Goal: Task Accomplishment & Management: Manage account settings

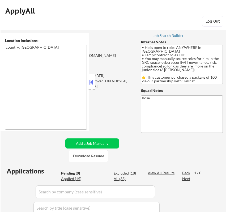
scroll to position [88, 0]
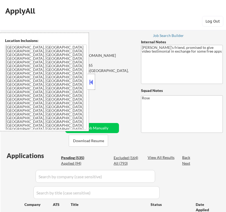
select select ""pending""
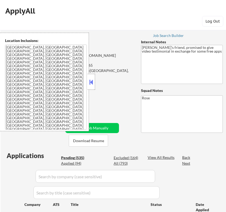
select select ""pending""
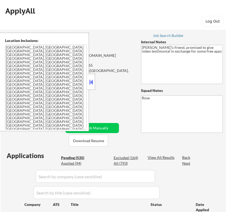
select select ""pending""
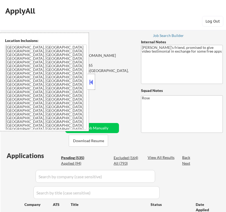
select select ""pending""
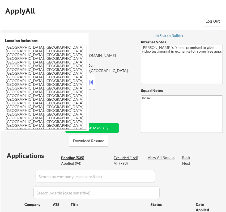
select select ""pending""
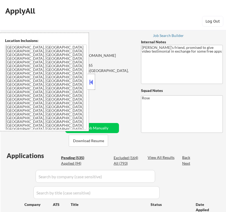
select select ""pending""
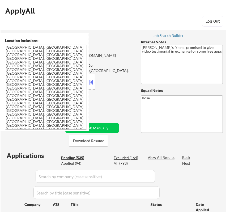
select select ""pending""
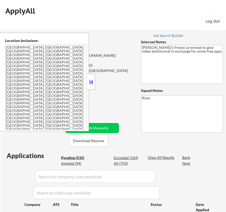
select select ""pending""
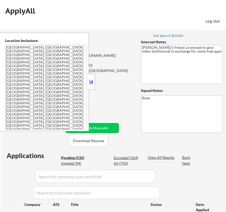
select select ""pending""
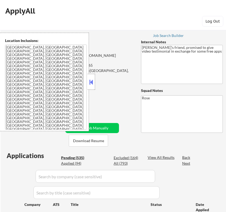
select select ""pending""
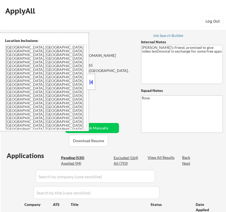
select select ""pending""
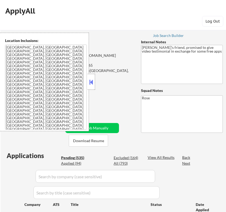
select select ""pending""
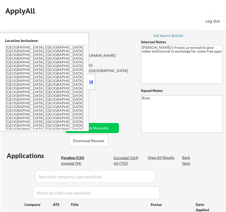
select select ""pending""
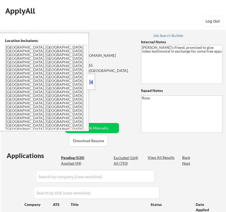
select select ""pending""
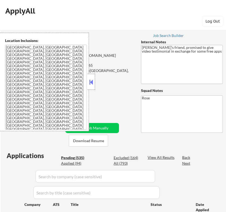
select select ""pending""
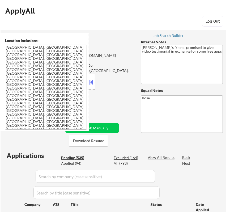
select select ""pending""
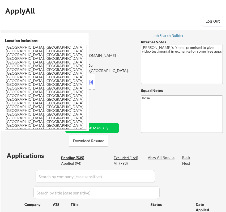
select select ""pending""
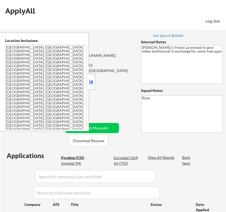
select select ""pending""
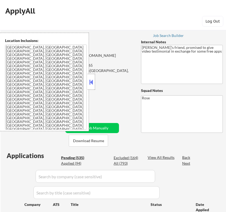
select select ""pending""
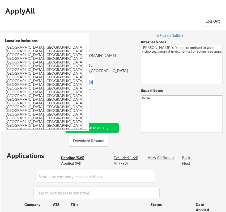
select select ""pending""
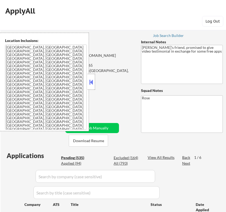
click at [91, 80] on button at bounding box center [91, 82] width 6 height 8
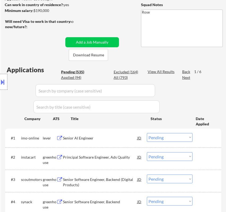
scroll to position [118, 0]
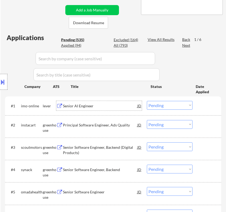
click at [119, 102] on div "Senior AI Engineer" at bounding box center [100, 106] width 75 height 10
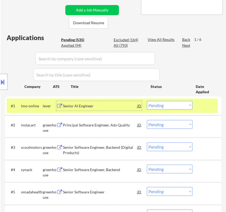
click at [125, 105] on div "Senior AI Engineer" at bounding box center [100, 105] width 75 height 5
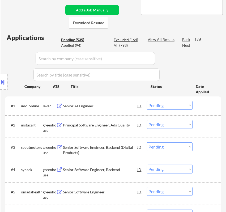
click at [175, 105] on select "Choose an option... Pending Applied Excluded (Questions) Excluded (Expired) Exc…" at bounding box center [170, 105] width 46 height 9
click at [147, 101] on select "Choose an option... Pending Applied Excluded (Questions) Excluded (Expired) Exc…" at bounding box center [170, 105] width 46 height 9
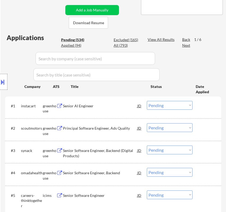
click at [115, 105] on div "Senior AI Engineer" at bounding box center [100, 105] width 75 height 5
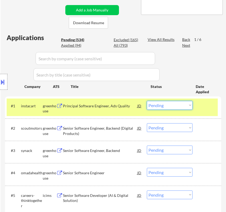
click at [178, 103] on select "Choose an option... Pending Applied Excluded (Questions) Excluded (Expired) Exc…" at bounding box center [170, 105] width 46 height 9
click at [147, 101] on select "Choose an option... Pending Applied Excluded (Questions) Excluded (Expired) Exc…" at bounding box center [170, 105] width 46 height 9
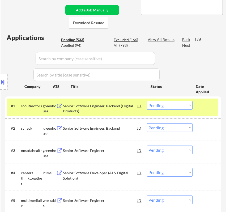
click at [110, 106] on div "Senior Software Engineer, Backend (Digital Products)" at bounding box center [100, 108] width 75 height 10
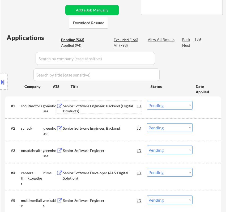
click at [161, 105] on select "Choose an option... Pending Applied Excluded (Questions) Excluded (Expired) Exc…" at bounding box center [170, 105] width 46 height 9
click at [147, 101] on select "Choose an option... Pending Applied Excluded (Questions) Excluded (Expired) Exc…" at bounding box center [170, 105] width 46 height 9
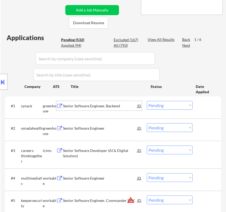
click at [100, 103] on div "Senior Software Engineer, Backend" at bounding box center [100, 105] width 75 height 5
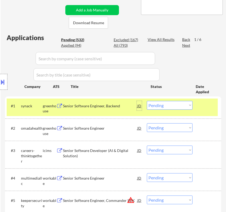
click at [138, 106] on div "JD" at bounding box center [139, 106] width 5 height 10
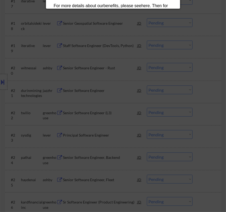
scroll to position [526, 0]
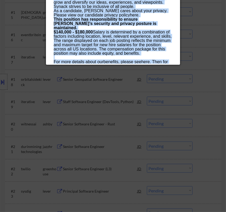
drag, startPoint x: 53, startPoint y: 22, endPoint x: 137, endPoint y: 59, distance: 92.3
copy div "Senior Software Engineer, Backend synack Remote in the US AI Location Check ✅: …"
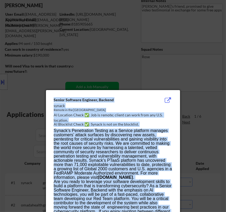
scroll to position [25, 0]
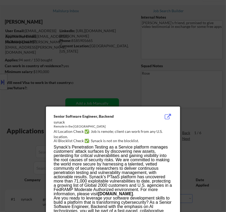
click at [212, 109] on div at bounding box center [113, 106] width 226 height 212
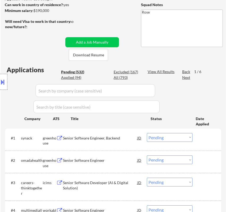
scroll to position [113, 0]
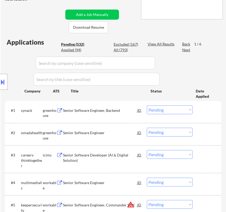
click at [173, 109] on select "Choose an option... Pending Applied Excluded (Questions) Excluded (Expired) Exc…" at bounding box center [170, 109] width 46 height 9
click at [147, 105] on select "Choose an option... Pending Applied Excluded (Questions) Excluded (Expired) Exc…" at bounding box center [170, 109] width 46 height 9
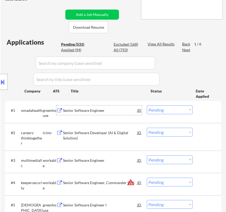
click at [120, 112] on div "Senior Software Engineer" at bounding box center [100, 110] width 75 height 5
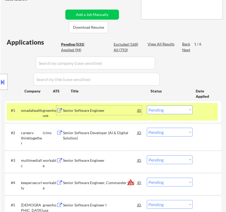
click at [167, 111] on select "Choose an option... Pending Applied Excluded (Questions) Excluded (Expired) Exc…" at bounding box center [170, 109] width 46 height 9
click at [147, 105] on select "Choose an option... Pending Applied Excluded (Questions) Excluded (Expired) Exc…" at bounding box center [170, 109] width 46 height 9
select select ""pending""
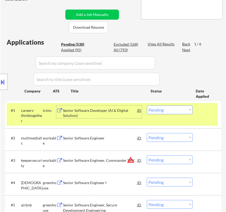
click at [127, 113] on div "Senior Software Developer (AI & Digital Solution)" at bounding box center [100, 113] width 75 height 10
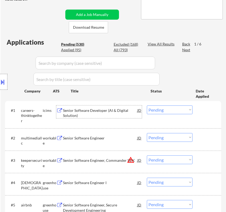
scroll to position [172, 0]
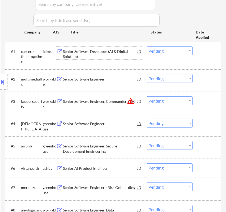
click at [93, 82] on div "Location Inclusions:" at bounding box center [47, 82] width 95 height 98
click at [113, 79] on div "Senior Software Engineer" at bounding box center [100, 78] width 75 height 5
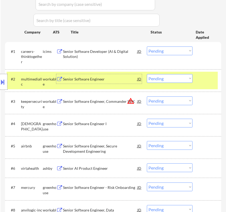
click at [160, 78] on select "Choose an option... Pending Applied Excluded (Questions) Excluded (Expired) Exc…" at bounding box center [170, 78] width 46 height 9
click at [147, 74] on select "Choose an option... Pending Applied Excluded (Questions) Excluded (Expired) Exc…" at bounding box center [170, 78] width 46 height 9
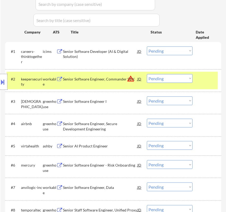
click at [104, 79] on div "Senior Software Engineer, Commander SDK" at bounding box center [100, 78] width 75 height 5
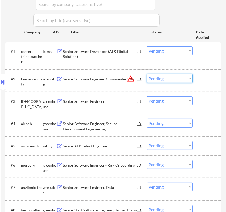
drag, startPoint x: 167, startPoint y: 76, endPoint x: 167, endPoint y: 79, distance: 3.4
click at [167, 76] on select "Choose an option... Pending Applied Excluded (Questions) Excluded (Expired) Exc…" at bounding box center [170, 78] width 46 height 9
click at [147, 74] on select "Choose an option... Pending Applied Excluded (Questions) Excluded (Expired) Exc…" at bounding box center [170, 78] width 46 height 9
select select ""pending""
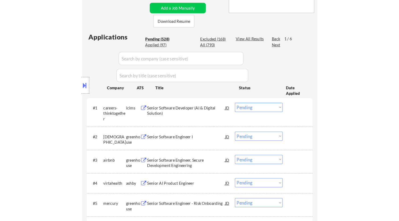
scroll to position [113, 0]
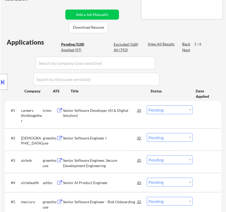
select select ""pending""
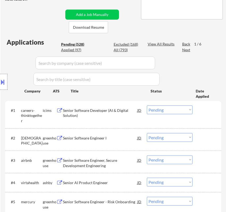
select select ""pending""
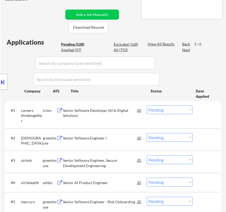
select select ""pending""
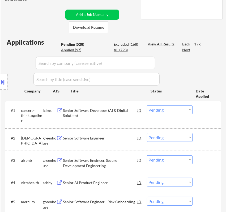
select select ""pending""
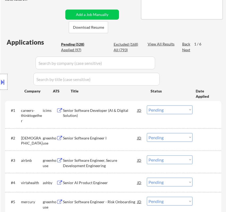
select select ""pending""
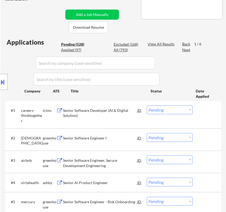
select select ""pending""
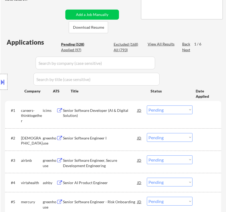
select select ""pending""
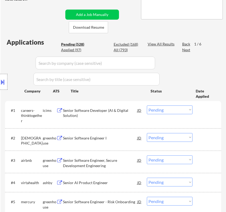
select select ""pending""
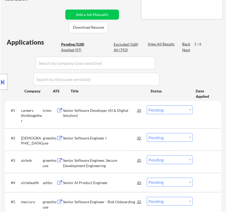
select select ""pending""
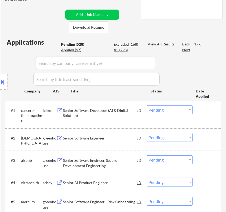
select select ""pending""
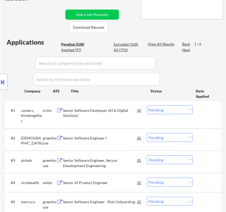
select select ""pending""
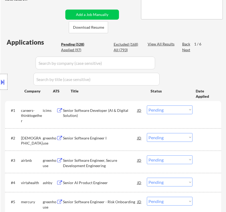
select select ""pending""
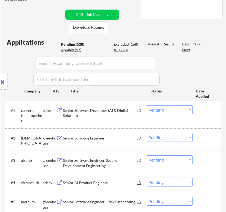
select select ""pending""
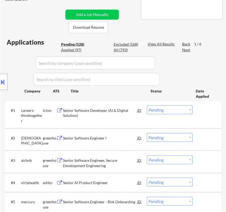
select select ""pending""
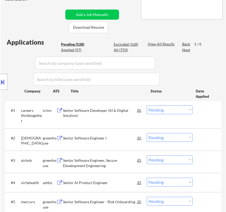
select select ""pending""
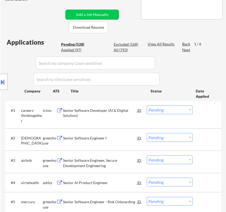
select select ""pending""
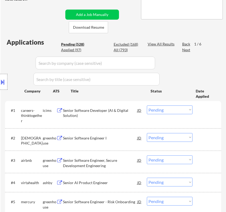
select select ""pending""
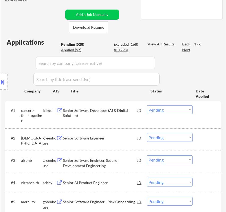
select select ""pending""
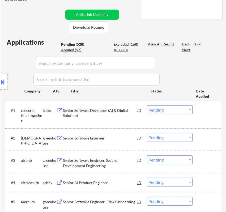
select select ""pending""
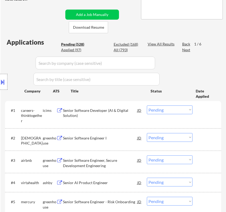
select select ""pending""
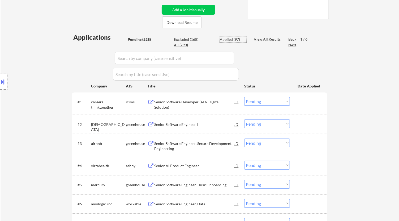
click at [225, 39] on div "Applied (97)" at bounding box center [233, 39] width 27 height 5
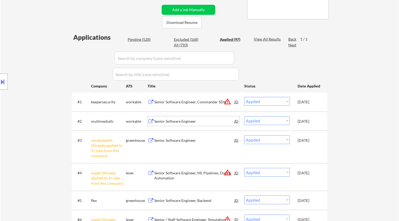
click at [192, 121] on div "Senior Software Engineer" at bounding box center [194, 121] width 80 height 5
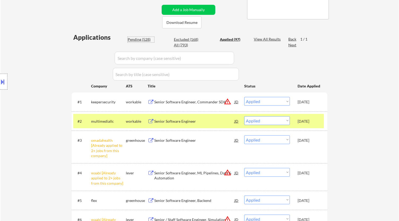
click at [139, 37] on div "Pending (528)" at bounding box center [141, 39] width 27 height 5
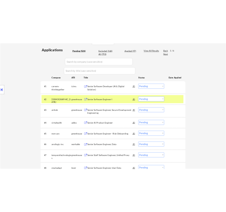
scroll to position [143, 0]
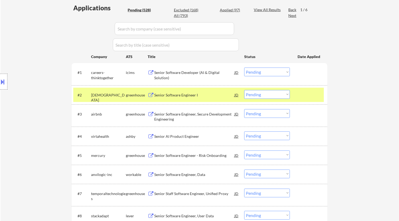
click at [224, 96] on div "Senior Software Engineer I" at bounding box center [194, 95] width 80 height 5
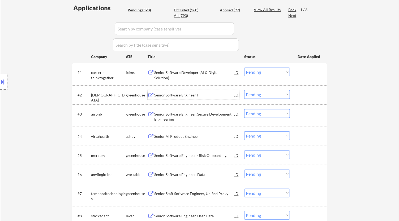
click at [225, 94] on select "Choose an option... Pending Applied Excluded (Questions) Excluded (Expired) Exc…" at bounding box center [267, 94] width 46 height 9
click at [225, 90] on select "Choose an option... Pending Applied Excluded (Questions) Excluded (Expired) Exc…" at bounding box center [267, 94] width 46 height 9
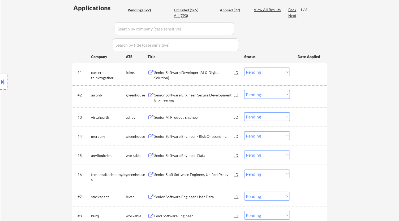
click at [201, 96] on div "Senior Software Engineer, Secure Development Engineering" at bounding box center [194, 98] width 80 height 10
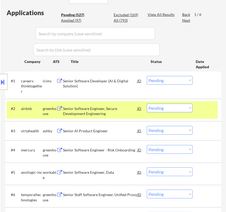
click at [75, 19] on div "Applied (97)" at bounding box center [74, 20] width 27 height 5
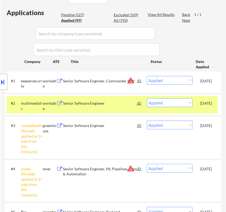
click at [68, 15] on div "Pending (527)" at bounding box center [74, 14] width 27 height 5
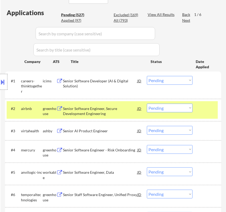
click at [163, 107] on select "Choose an option... Pending Applied Excluded (Questions) Excluded (Expired) Exc…" at bounding box center [170, 107] width 46 height 9
click at [147, 103] on select "Choose an option... Pending Applied Excluded (Questions) Excluded (Expired) Exc…" at bounding box center [170, 107] width 46 height 9
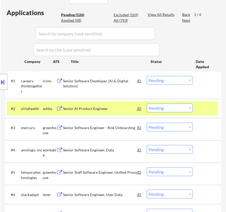
click at [123, 109] on div "Senior AI Product Engineer" at bounding box center [100, 108] width 75 height 5
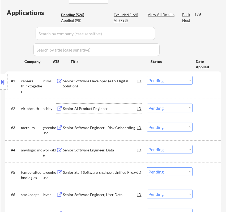
click at [168, 107] on select "Choose an option... Pending Applied Excluded (Questions) Excluded (Expired) Exc…" at bounding box center [170, 107] width 46 height 9
click at [147, 103] on select "Choose an option... Pending Applied Excluded (Questions) Excluded (Expired) Exc…" at bounding box center [170, 107] width 46 height 9
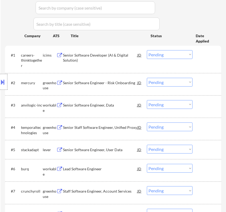
scroll to position [172, 0]
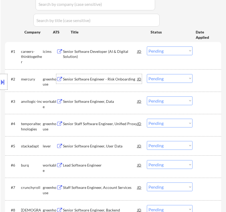
click at [119, 78] on div "Senior Software Engineer - Risk Onboarding" at bounding box center [100, 78] width 75 height 5
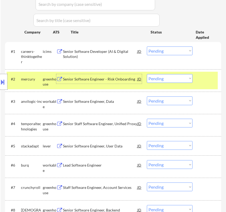
click at [170, 79] on select "Choose an option... Pending Applied Excluded (Questions) Excluded (Expired) Exc…" at bounding box center [170, 78] width 46 height 9
click at [147, 74] on select "Choose an option... Pending Applied Excluded (Questions) Excluded (Expired) Exc…" at bounding box center [170, 78] width 46 height 9
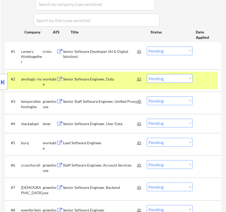
click at [113, 78] on div "Senior Software Engineer, Data" at bounding box center [100, 78] width 75 height 5
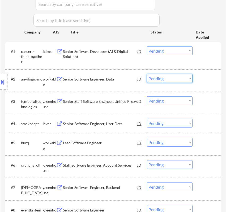
click at [168, 77] on select "Choose an option... Pending Applied Excluded (Questions) Excluded (Expired) Exc…" at bounding box center [170, 78] width 46 height 9
click at [147, 74] on select "Choose an option... Pending Applied Excluded (Questions) Excluded (Expired) Exc…" at bounding box center [170, 78] width 46 height 9
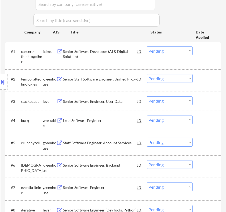
click at [122, 76] on div "Senior Staff Software Engineer, Unified Proxy" at bounding box center [100, 78] width 75 height 5
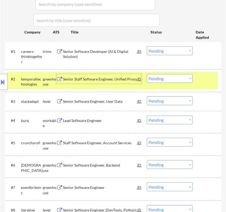
click at [185, 77] on select "Choose an option... Pending Applied Excluded (Questions) Excluded (Expired) Exc…" at bounding box center [170, 78] width 46 height 9
click at [147, 74] on select "Choose an option... Pending Applied Excluded (Questions) Excluded (Expired) Exc…" at bounding box center [170, 78] width 46 height 9
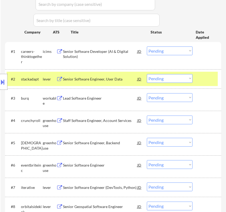
click at [93, 73] on div "Location Inclusions:" at bounding box center [47, 82] width 95 height 98
click at [91, 78] on div "Location Inclusions:" at bounding box center [47, 82] width 95 height 98
click at [101, 77] on div "Senior Software Engineer, User Data" at bounding box center [100, 78] width 75 height 5
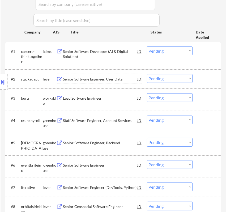
click at [163, 78] on select "Choose an option... Pending Applied Excluded (Questions) Excluded (Expired) Exc…" at bounding box center [170, 78] width 46 height 9
click at [147, 74] on select "Choose an option... Pending Applied Excluded (Questions) Excluded (Expired) Exc…" at bounding box center [170, 78] width 46 height 9
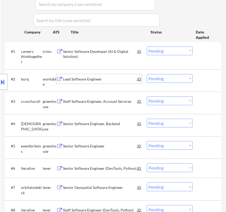
click at [107, 81] on div "Lead Software Engineer" at bounding box center [100, 78] width 75 height 5
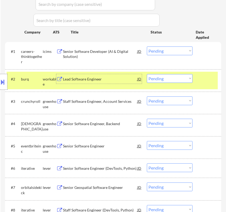
drag, startPoint x: 178, startPoint y: 75, endPoint x: 181, endPoint y: 77, distance: 2.9
click at [178, 75] on select "Choose an option... Pending Applied Excluded (Questions) Excluded (Expired) Exc…" at bounding box center [170, 78] width 46 height 9
click at [147, 74] on select "Choose an option... Pending Applied Excluded (Questions) Excluded (Expired) Exc…" at bounding box center [170, 78] width 46 height 9
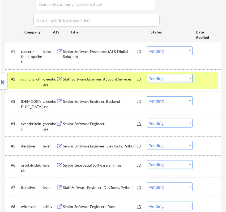
click at [132, 80] on div "Staff Software Engineer, Account Services" at bounding box center [100, 78] width 75 height 5
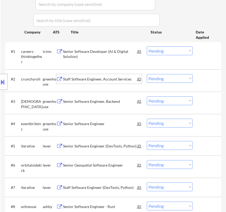
click at [163, 79] on select "Choose an option... Pending Applied Excluded (Questions) Excluded (Expired) Exc…" at bounding box center [170, 78] width 46 height 9
click at [147, 74] on select "Choose an option... Pending Applied Excluded (Questions) Excluded (Expired) Exc…" at bounding box center [170, 78] width 46 height 9
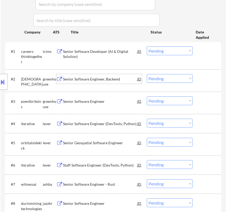
click at [103, 80] on div "Senior Software Engineer, Backend" at bounding box center [100, 78] width 75 height 5
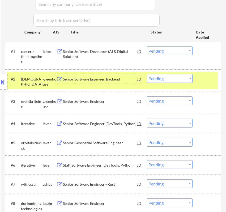
click at [185, 76] on select "Choose an option... Pending Applied Excluded (Questions) Excluded (Expired) Exc…" at bounding box center [170, 78] width 46 height 9
click at [147, 74] on select "Choose an option... Pending Applied Excluded (Questions) Excluded (Expired) Exc…" at bounding box center [170, 78] width 46 height 9
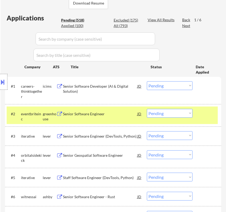
scroll to position [143, 0]
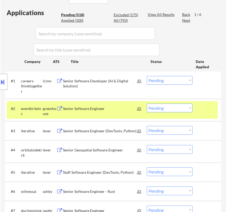
click at [118, 110] on div "Senior Software Engineer" at bounding box center [100, 108] width 75 height 5
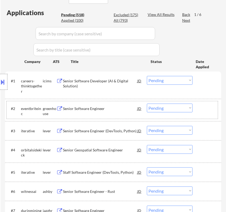
click at [162, 103] on div "#2 eventbriteinc greenhouse Senior Software Engineer JD warning_amber Choose an…" at bounding box center [112, 109] width 211 height 17
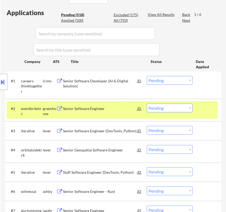
click at [158, 111] on select "Choose an option... Pending Applied Excluded (Questions) Excluded (Expired) Exc…" at bounding box center [170, 107] width 46 height 9
click at [147, 103] on select "Choose an option... Pending Applied Excluded (Questions) Excluded (Expired) Exc…" at bounding box center [170, 107] width 46 height 9
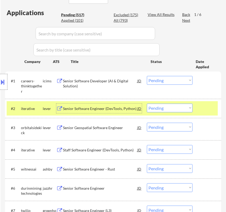
click at [111, 108] on div "Senior Software Engineer (DevTools, Python)" at bounding box center [100, 108] width 75 height 5
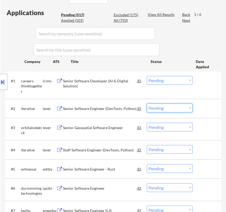
click at [168, 107] on select "Choose an option... Pending Applied Excluded (Questions) Excluded (Expired) Exc…" at bounding box center [170, 107] width 46 height 9
click at [147, 103] on select "Choose an option... Pending Applied Excluded (Questions) Excluded (Expired) Exc…" at bounding box center [170, 107] width 46 height 9
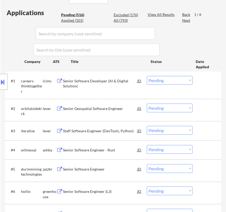
click at [121, 107] on div "Senior Geospatial Software Engineer" at bounding box center [100, 108] width 75 height 5
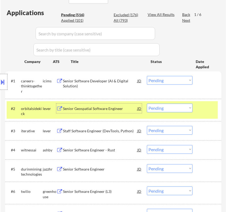
click at [174, 106] on select "Choose an option... Pending Applied Excluded (Questions) Excluded (Expired) Exc…" at bounding box center [170, 107] width 46 height 9
click at [147, 103] on select "Choose an option... Pending Applied Excluded (Questions) Excluded (Expired) Exc…" at bounding box center [170, 107] width 46 height 9
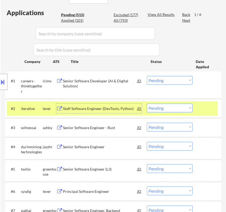
click at [116, 105] on div "Staff Software Engineer (DevTools, Python)" at bounding box center [100, 108] width 75 height 10
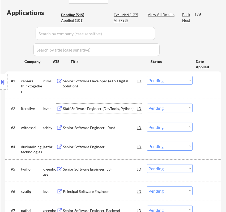
click at [161, 107] on select "Choose an option... Pending Applied Excluded (Questions) Excluded (Expired) Exc…" at bounding box center [170, 107] width 46 height 9
click at [147, 103] on select "Choose an option... Pending Applied Excluded (Questions) Excluded (Expired) Exc…" at bounding box center [170, 107] width 46 height 9
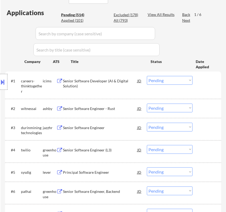
click at [115, 110] on div "Senior Software Engineer - Rust" at bounding box center [100, 108] width 75 height 5
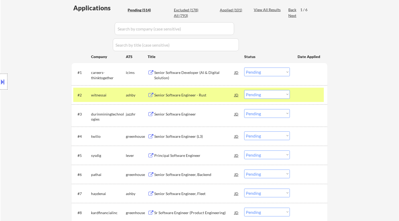
click at [225, 93] on select "Choose an option... Pending Applied Excluded (Questions) Excluded (Expired) Exc…" at bounding box center [267, 94] width 46 height 9
click at [225, 90] on select "Choose an option... Pending Applied Excluded (Questions) Excluded (Expired) Exc…" at bounding box center [267, 94] width 46 height 9
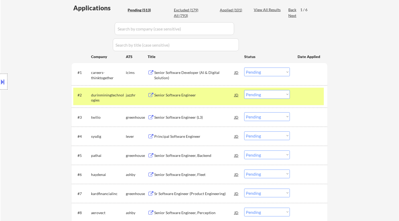
click at [217, 97] on div "Senior Software Engineer" at bounding box center [194, 95] width 80 height 5
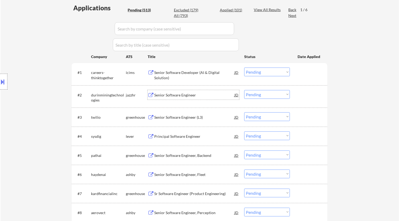
click at [225, 96] on select "Choose an option... Pending Applied Excluded (Questions) Excluded (Expired) Exc…" at bounding box center [267, 94] width 46 height 9
click at [225, 90] on select "Choose an option... Pending Applied Excluded (Questions) Excluded (Expired) Exc…" at bounding box center [267, 94] width 46 height 9
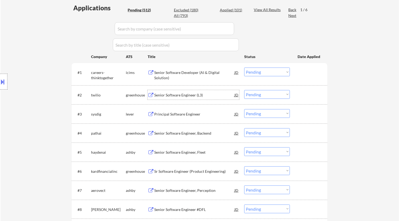
click at [195, 94] on div "Senior Software Engineer (L3)" at bounding box center [194, 95] width 80 height 5
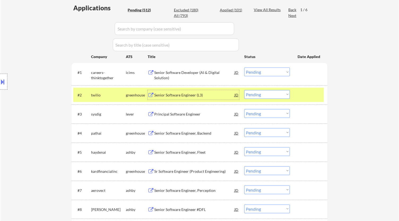
click at [225, 94] on select "Choose an option... Pending Applied Excluded (Questions) Excluded (Expired) Exc…" at bounding box center [267, 94] width 46 height 9
click at [225, 90] on select "Choose an option... Pending Applied Excluded (Questions) Excluded (Expired) Exc…" at bounding box center [267, 94] width 46 height 9
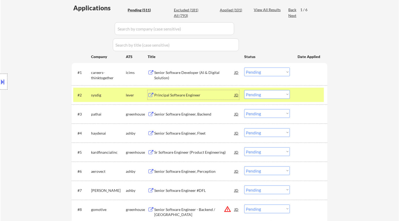
click at [209, 95] on div "Principal Software Engineer" at bounding box center [194, 95] width 80 height 5
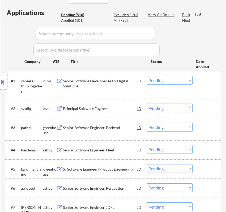
click at [161, 96] on div "#1 careers-thinktogether icims Senior Software Developer (AI & Digital Solution…" at bounding box center [113, 84] width 216 height 27
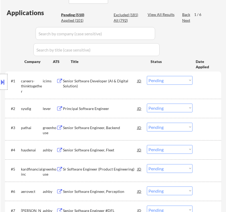
click at [162, 105] on select "Choose an option... Pending Applied Excluded (Questions) Excluded (Expired) Exc…" at bounding box center [170, 107] width 46 height 9
click at [147, 103] on select "Choose an option... Pending Applied Excluded (Questions) Excluded (Expired) Exc…" at bounding box center [170, 107] width 46 height 9
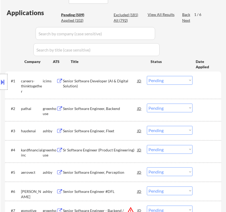
click at [117, 109] on div "Senior Software Engineer, Backend" at bounding box center [100, 108] width 75 height 5
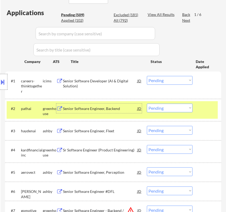
click at [177, 107] on select "Choose an option... Pending Applied Excluded (Questions) Excluded (Expired) Exc…" at bounding box center [170, 107] width 46 height 9
click at [147, 103] on select "Choose an option... Pending Applied Excluded (Questions) Excluded (Expired) Exc…" at bounding box center [170, 107] width 46 height 9
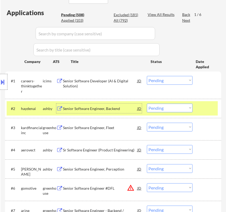
click at [100, 109] on div "Senior Software Engineer, Backend" at bounding box center [100, 108] width 75 height 5
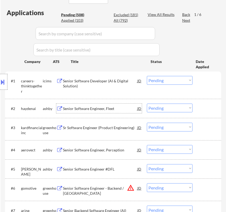
click at [6, 83] on button at bounding box center [3, 81] width 6 height 9
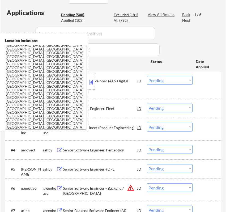
drag, startPoint x: 91, startPoint y: 84, endPoint x: 93, endPoint y: 79, distance: 5.2
click at [92, 82] on button at bounding box center [91, 82] width 6 height 8
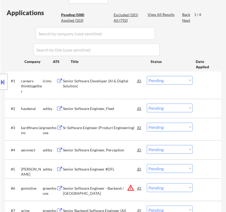
click at [174, 80] on select "Choose an option... Pending Applied Excluded (Questions) Excluded (Expired) Exc…" at bounding box center [170, 80] width 46 height 9
click at [106, 103] on div "Senior Software Engineer, Fleet" at bounding box center [100, 108] width 75 height 10
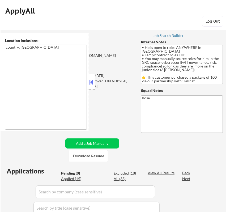
drag, startPoint x: 0, startPoint y: 0, endPoint x: 90, endPoint y: 79, distance: 119.7
click at [90, 79] on button at bounding box center [91, 82] width 6 height 8
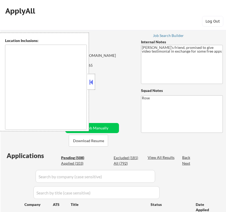
type textarea "[GEOGRAPHIC_DATA], [GEOGRAPHIC_DATA] [GEOGRAPHIC_DATA], [GEOGRAPHIC_DATA] [GEOG…"
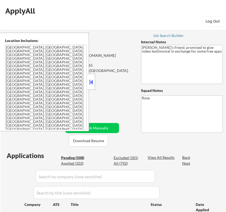
click at [92, 82] on button at bounding box center [91, 82] width 6 height 8
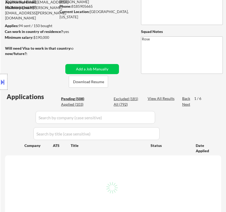
scroll to position [117, 0]
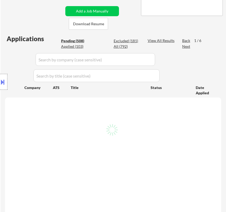
select select ""pending""
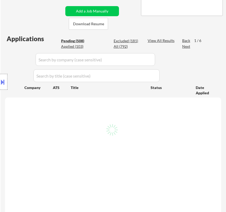
select select ""pending""
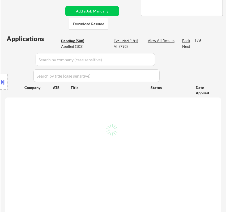
select select ""pending""
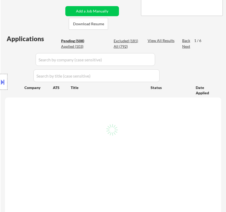
select select ""pending""
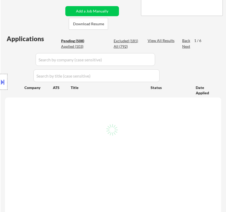
select select ""pending""
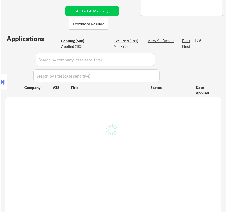
select select ""pending""
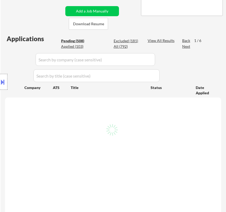
select select ""pending""
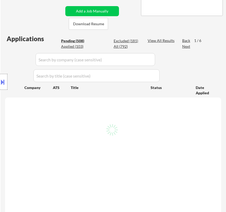
select select ""pending""
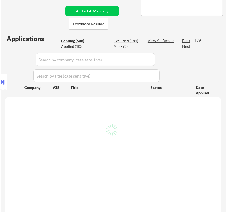
select select ""pending""
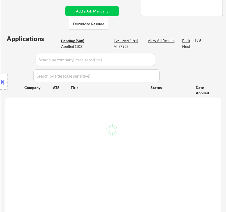
select select ""pending""
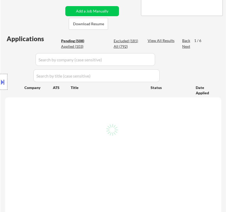
select select ""pending""
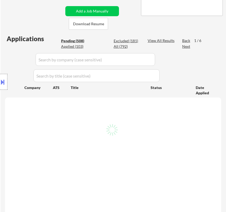
select select ""pending""
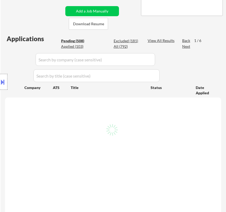
select select ""pending""
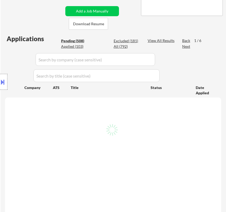
select select ""pending""
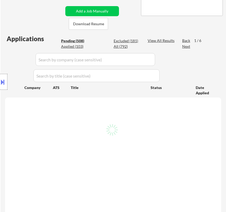
select select ""pending""
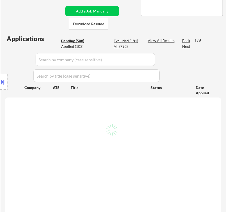
select select ""pending""
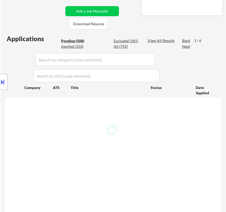
select select ""pending""
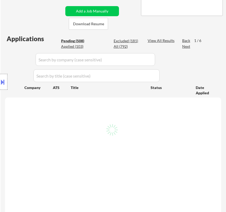
select select ""pending""
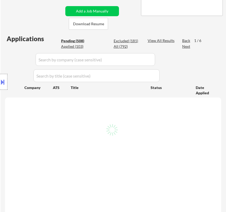
select select ""pending""
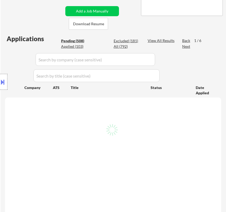
select select ""pending""
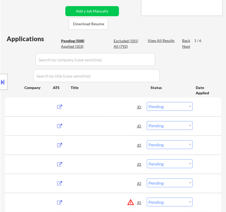
scroll to position [118, 0]
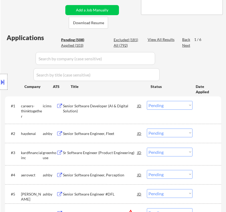
drag, startPoint x: 186, startPoint y: 132, endPoint x: 181, endPoint y: 136, distance: 6.9
click at [186, 132] on select "Choose an option... Pending Applied Excluded (Questions) Excluded (Expired) Exc…" at bounding box center [170, 132] width 46 height 9
click at [147, 128] on select "Choose an option... Pending Applied Excluded (Questions) Excluded (Expired) Exc…" at bounding box center [170, 132] width 46 height 9
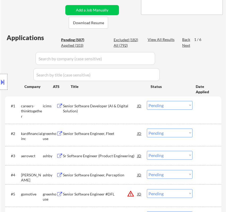
click at [128, 129] on div "Senior Software Engineer, Fleet" at bounding box center [100, 133] width 75 height 10
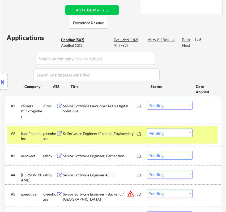
click at [161, 135] on select "Choose an option... Pending Applied Excluded (Questions) Excluded (Expired) Exc…" at bounding box center [170, 132] width 46 height 9
click at [147, 128] on select "Choose an option... Pending Applied Excluded (Questions) Excluded (Expired) Exc…" at bounding box center [170, 132] width 46 height 9
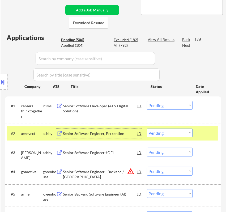
click at [122, 132] on div "Senior Software Engineer, Perception" at bounding box center [100, 133] width 75 height 5
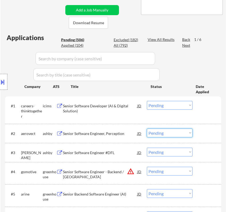
drag, startPoint x: 164, startPoint y: 133, endPoint x: 167, endPoint y: 136, distance: 3.6
click at [165, 133] on select "Choose an option... Pending Applied Excluded (Questions) Excluded (Expired) Exc…" at bounding box center [170, 132] width 46 height 9
click at [147, 128] on select "Choose an option... Pending Applied Excluded (Questions) Excluded (Expired) Exc…" at bounding box center [170, 132] width 46 height 9
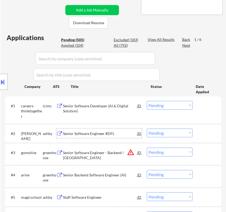
click at [108, 133] on div "Senior Software Engineer #DFL" at bounding box center [100, 133] width 75 height 5
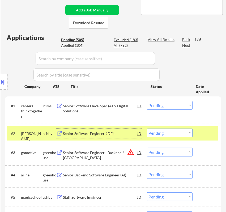
click at [172, 132] on select "Choose an option... Pending Applied Excluded (Questions) Excluded (Expired) Exc…" at bounding box center [170, 132] width 46 height 9
click at [147, 128] on select "Choose an option... Pending Applied Excluded (Questions) Excluded (Expired) Exc…" at bounding box center [170, 132] width 46 height 9
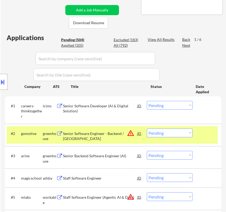
click at [106, 134] on div "Senior Software Engineer - Backend / San Francisco" at bounding box center [100, 136] width 75 height 10
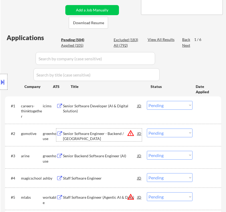
click at [162, 105] on select "Choose an option... Pending Applied Excluded (Questions) Excluded (Expired) Exc…" at bounding box center [170, 105] width 46 height 9
click at [130, 120] on div "#1 careers-thinktogether icims Senior Software Developer (AI & Digital Solution…" at bounding box center [112, 109] width 211 height 23
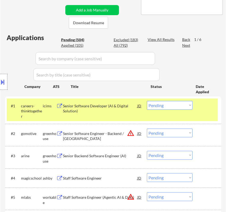
click at [207, 107] on div at bounding box center [207, 106] width 15 height 10
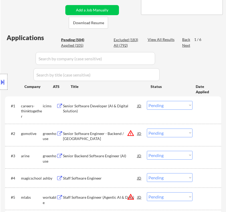
click at [175, 131] on select "Choose an option... Pending Applied Excluded (Questions) Excluded (Expired) Exc…" at bounding box center [170, 132] width 46 height 9
click at [147, 128] on select "Choose an option... Pending Applied Excluded (Questions) Excluded (Expired) Exc…" at bounding box center [170, 132] width 46 height 9
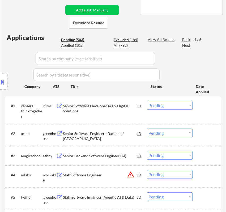
click at [115, 133] on div "Senior Software Engineer - Backend / San Francisco" at bounding box center [100, 136] width 75 height 10
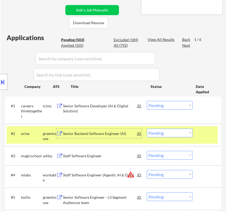
click at [177, 135] on select "Choose an option... Pending Applied Excluded (Questions) Excluded (Expired) Exc…" at bounding box center [170, 132] width 46 height 9
click at [147, 128] on select "Choose an option... Pending Applied Excluded (Questions) Excluded (Expired) Exc…" at bounding box center [170, 132] width 46 height 9
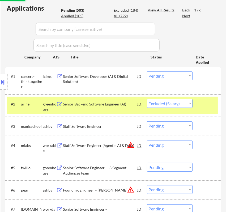
scroll to position [177, 0]
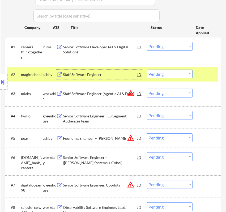
click at [107, 73] on div "Staff Software Engineer" at bounding box center [100, 74] width 75 height 5
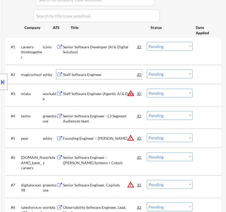
click at [154, 73] on select "Choose an option... Pending Applied Excluded (Questions) Excluded (Expired) Exc…" at bounding box center [170, 73] width 46 height 9
click at [147, 69] on select "Choose an option... Pending Applied Excluded (Questions) Excluded (Expired) Exc…" at bounding box center [170, 73] width 46 height 9
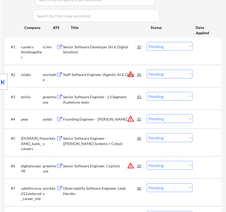
click at [104, 74] on div "Staff Software Engineer (Agentic AI & Data)" at bounding box center [100, 74] width 75 height 5
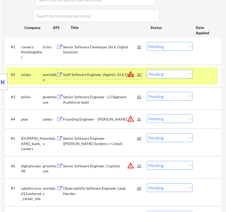
drag, startPoint x: 155, startPoint y: 71, endPoint x: 158, endPoint y: 73, distance: 3.8
click at [155, 71] on select "Choose an option... Pending Applied Excluded (Questions) Excluded (Expired) Exc…" at bounding box center [170, 73] width 46 height 9
click at [147, 69] on select "Choose an option... Pending Applied Excluded (Questions) Excluded (Expired) Exc…" at bounding box center [170, 73] width 46 height 9
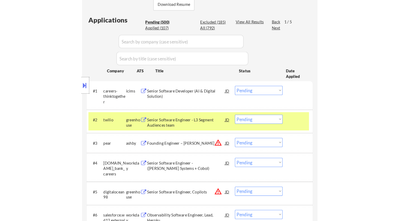
scroll to position [147, 0]
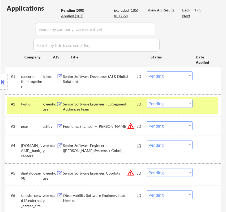
click at [89, 106] on div "Location Inclusions:" at bounding box center [47, 82] width 95 height 98
click at [122, 102] on div "Senior Software Engineer - L3 Segment Audiences team" at bounding box center [100, 106] width 75 height 10
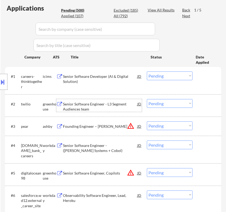
click at [169, 101] on select "Choose an option... Pending Applied Excluded (Questions) Excluded (Expired) Exc…" at bounding box center [170, 103] width 46 height 9
click at [147, 99] on select "Choose an option... Pending Applied Excluded (Questions) Excluded (Expired) Exc…" at bounding box center [170, 103] width 46 height 9
select select ""pending""
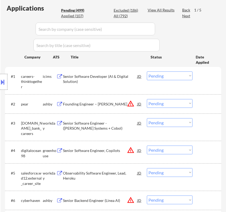
click at [115, 104] on div "Founding Engineer – Baton AI" at bounding box center [100, 103] width 75 height 5
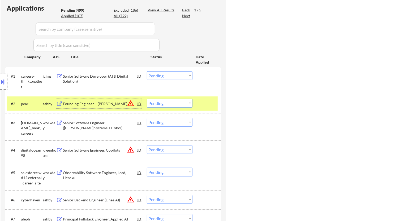
select select ""pending""
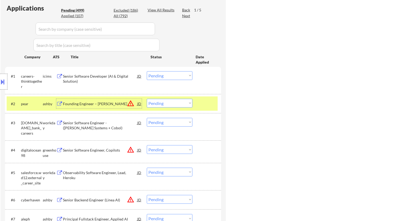
select select ""pending""
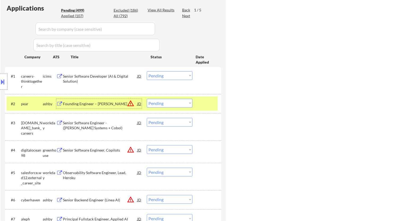
select select ""pending""
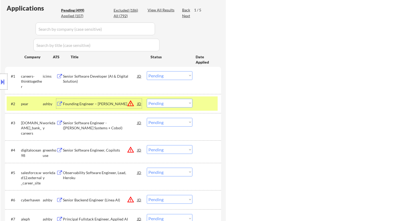
select select ""pending""
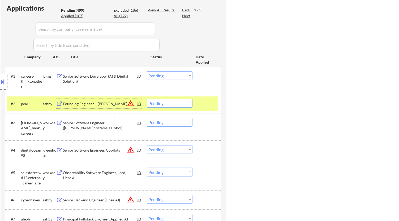
select select ""pending""
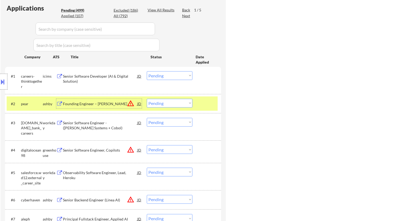
select select ""pending""
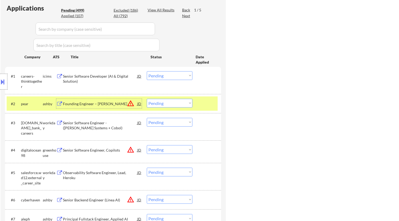
select select ""pending""
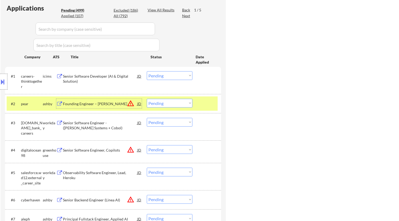
select select ""pending""
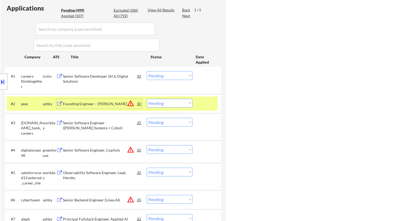
select select ""pending""
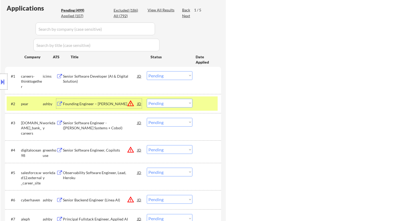
select select ""pending""
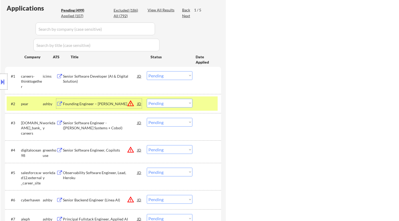
select select ""pending""
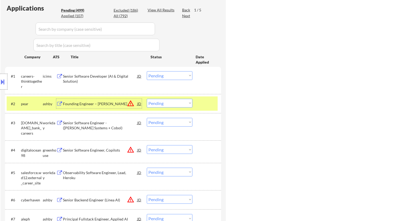
select select ""pending""
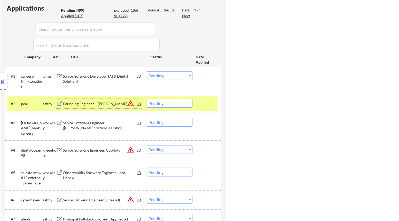
select select ""pending""
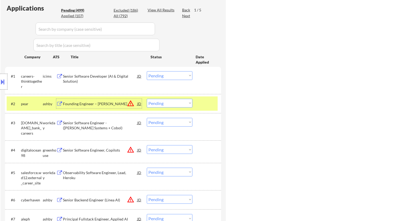
select select ""pending""
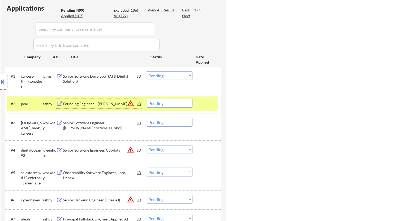
select select ""pending""
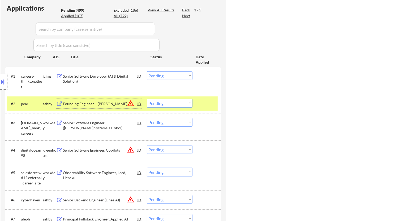
select select ""pending""
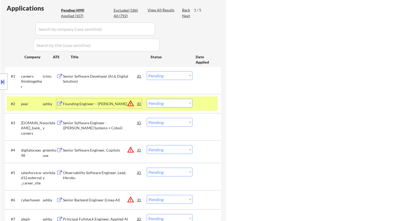
select select ""pending""
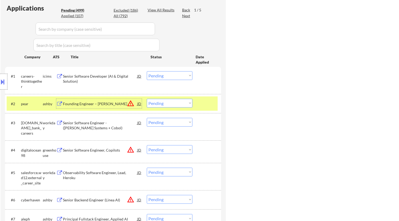
select select ""pending""
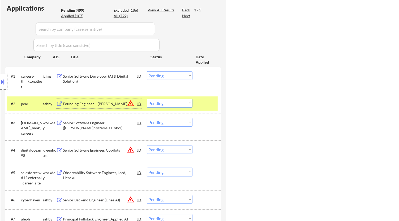
select select ""pending""
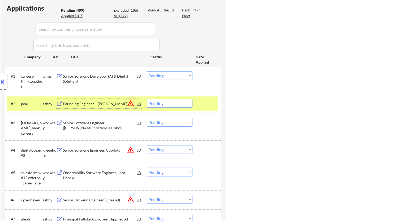
select select ""pending""
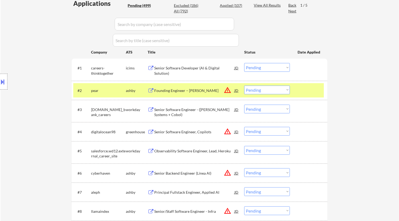
click at [225, 93] on select "Choose an option... Pending Applied Excluded (Questions) Excluded (Expired) Exc…" at bounding box center [267, 90] width 46 height 9
click at [225, 86] on select "Choose an option... Pending Applied Excluded (Questions) Excluded (Expired) Exc…" at bounding box center [267, 90] width 46 height 9
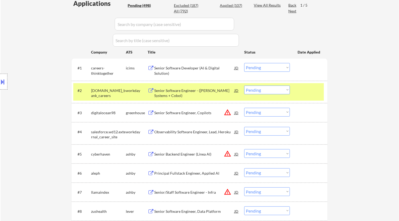
click at [201, 91] on div "Senior Software Engineer - (Hogan Systems + Cobol)" at bounding box center [194, 93] width 80 height 10
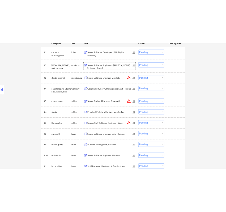
scroll to position [206, 0]
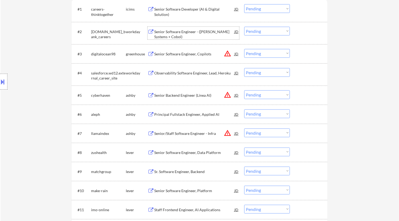
click at [199, 113] on div "Principal Fullstack Engineer, Applied AI" at bounding box center [194, 114] width 80 height 5
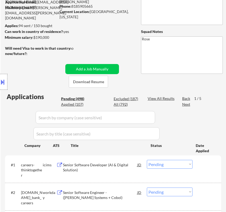
scroll to position [0, 0]
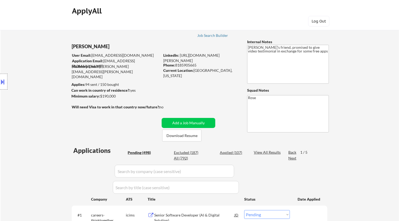
drag, startPoint x: 199, startPoint y: 65, endPoint x: 176, endPoint y: 65, distance: 22.8
click at [176, 65] on div "Phone: 8185905665" at bounding box center [200, 65] width 75 height 5
copy div "8185905665"
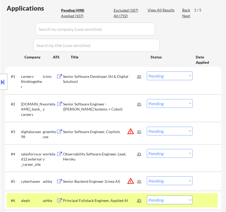
scroll to position [206, 0]
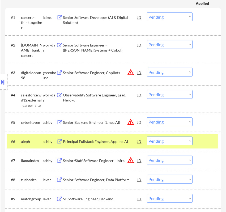
click at [170, 141] on select "Choose an option... Pending Applied Excluded (Questions) Excluded (Expired) Exc…" at bounding box center [170, 140] width 46 height 9
click at [147, 136] on select "Choose an option... Pending Applied Excluded (Questions) Excluded (Expired) Exc…" at bounding box center [170, 140] width 46 height 9
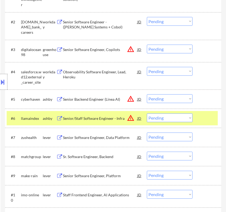
scroll to position [235, 0]
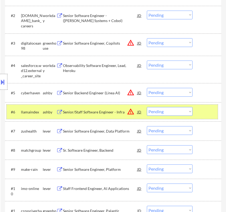
click at [205, 111] on div at bounding box center [207, 112] width 15 height 10
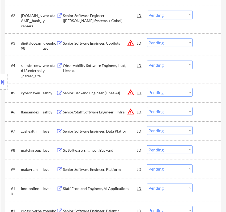
click at [111, 125] on div "#7 zushealth lever Senior Software Engineer, Data Platform JD warning_amber Cho…" at bounding box center [112, 131] width 211 height 14
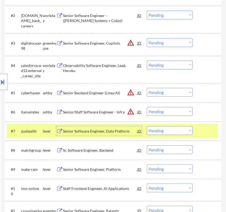
click at [109, 130] on div "Senior Software Engineer, Data Platform" at bounding box center [100, 130] width 75 height 5
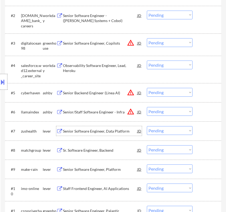
click at [185, 130] on select "Choose an option... Pending Applied Excluded (Questions) Excluded (Expired) Exc…" at bounding box center [170, 130] width 46 height 9
click at [147, 126] on select "Choose an option... Pending Applied Excluded (Questions) Excluded (Expired) Exc…" at bounding box center [170, 130] width 46 height 9
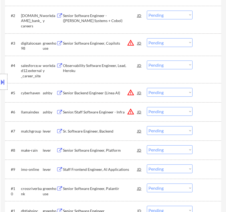
scroll to position [265, 0]
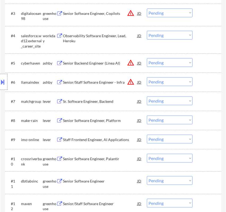
click at [121, 102] on div "Sr. Software Engineer, Backend" at bounding box center [100, 101] width 75 height 5
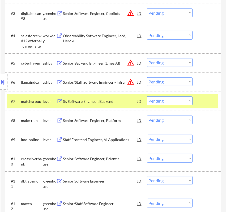
click at [5, 80] on button at bounding box center [3, 81] width 6 height 9
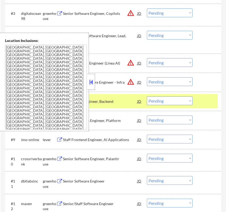
click at [93, 80] on button at bounding box center [91, 82] width 6 height 8
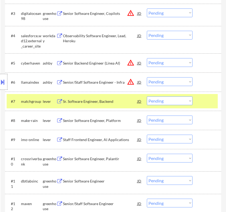
click at [161, 100] on select "Choose an option... Pending Applied Excluded (Questions) Excluded (Expired) Exc…" at bounding box center [170, 100] width 46 height 9
click at [147, 96] on select "Choose an option... Pending Applied Excluded (Questions) Excluded (Expired) Exc…" at bounding box center [170, 100] width 46 height 9
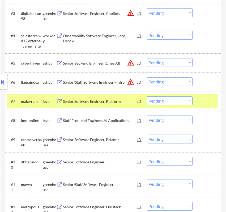
scroll to position [295, 0]
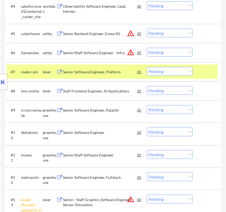
click at [121, 74] on div "Senior Software Engineer, Platform" at bounding box center [100, 71] width 75 height 5
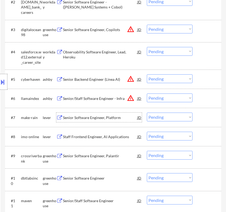
scroll to position [265, 0]
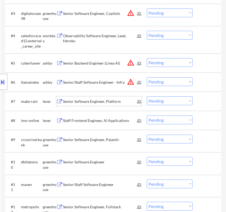
click at [172, 99] on select "Choose an option... Pending Applied Excluded (Questions) Excluded (Expired) Exc…" at bounding box center [170, 100] width 46 height 9
click at [147, 96] on select "Choose an option... Pending Applied Excluded (Questions) Excluded (Expired) Exc…" at bounding box center [170, 100] width 46 height 9
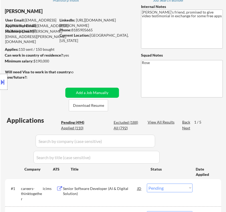
scroll to position [29, 0]
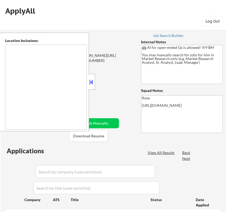
type textarea "[GEOGRAPHIC_DATA], [GEOGRAPHIC_DATA] [GEOGRAPHIC_DATA], [GEOGRAPHIC_DATA] [GEOG…"
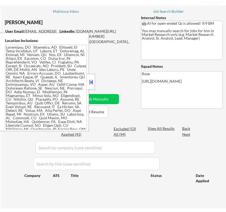
scroll to position [29, 0]
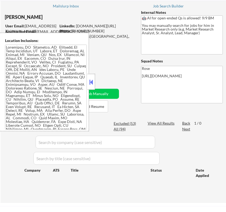
click at [91, 81] on button at bounding box center [91, 82] width 6 height 8
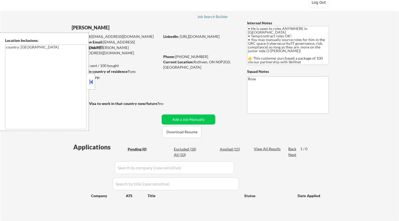
scroll to position [29, 0]
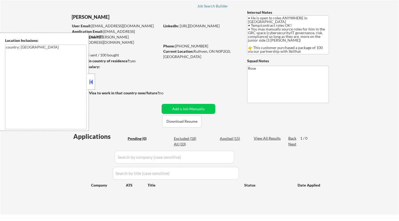
click at [235, 139] on div "Applied (15)" at bounding box center [233, 138] width 27 height 5
select select ""applied""
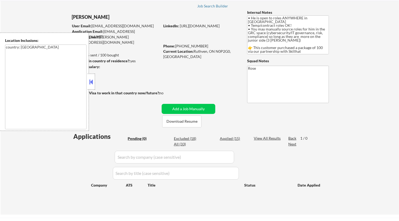
select select ""applied""
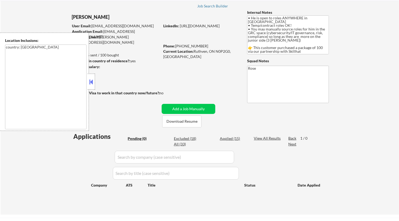
select select ""applied""
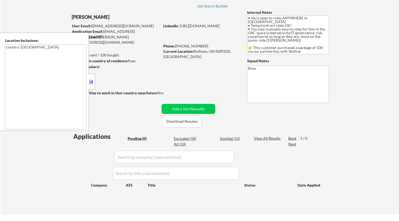
select select ""applied""
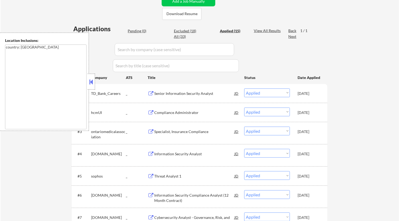
scroll to position [147, 0]
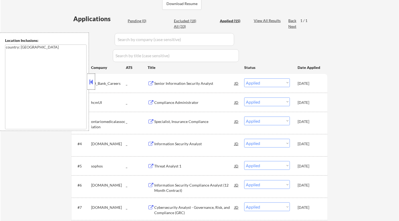
click at [94, 81] on div at bounding box center [90, 82] width 7 height 16
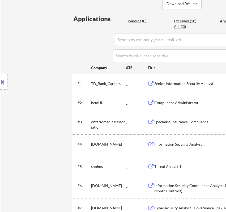
select select ""applied""
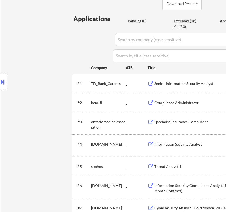
select select ""applied""
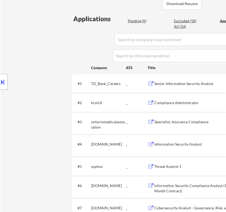
select select ""applied""
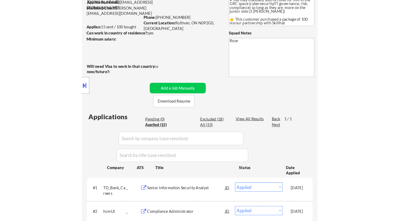
scroll to position [88, 0]
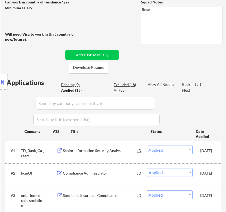
click at [70, 84] on div "Location Inclusions: country: CA" at bounding box center [47, 82] width 95 height 98
select select ""applied""
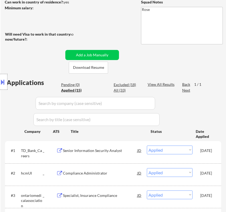
select select ""applied""
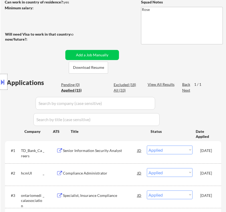
select select ""applied""
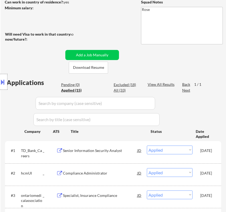
select select ""applied""
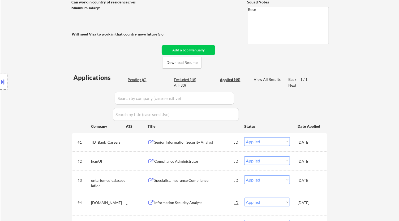
click at [139, 80] on div "Pending (0)" at bounding box center [141, 79] width 27 height 5
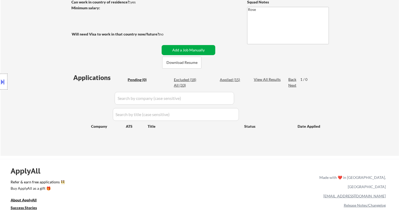
click at [200, 52] on button "Add a Job Manually" at bounding box center [188, 50] width 54 height 10
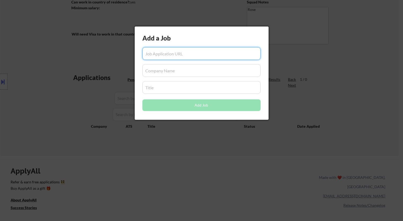
click at [187, 52] on input "input" at bounding box center [201, 53] width 118 height 13
paste input "https://job-boards.greenhouse.io/capco/jobs/7252115"
type input "https://job-boards.greenhouse.io/capco/jobs/7252115"
drag, startPoint x: 172, startPoint y: 72, endPoint x: 175, endPoint y: 68, distance: 5.4
click at [172, 71] on input "input" at bounding box center [201, 70] width 118 height 13
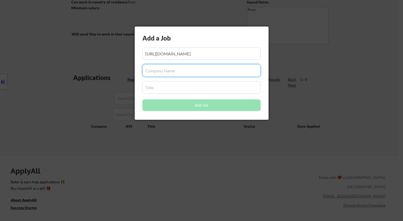
paste input "capco"
type input "capco"
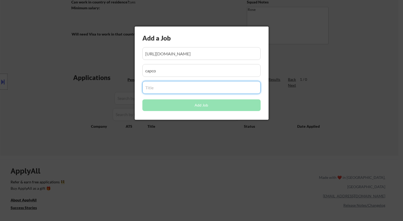
click at [197, 90] on input "input" at bounding box center [201, 87] width 118 height 13
paste input "Consultant (Regulatory Compliance) (Hybrid - Toronto)"
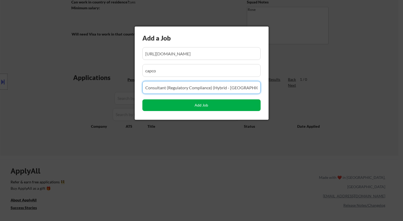
type input "Consultant (Regulatory Compliance) (Hybrid - Toronto)"
click at [203, 106] on button "Add Job" at bounding box center [201, 105] width 118 height 12
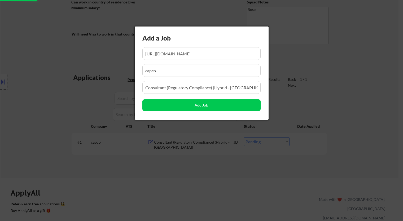
click at [204, 183] on div at bounding box center [201, 110] width 403 height 221
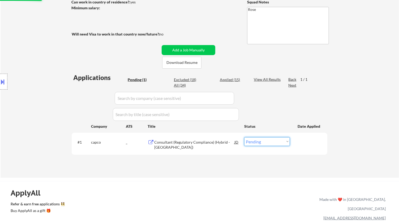
click at [283, 141] on select "Choose an option... Pending Applied Excluded (Questions) Excluded (Expired) Exc…" at bounding box center [267, 141] width 46 height 9
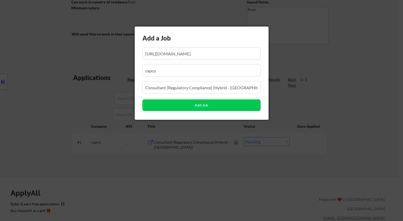
click at [184, 172] on div at bounding box center [201, 110] width 403 height 221
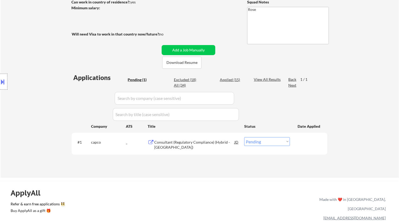
click at [278, 142] on select "Choose an option... Pending Applied Excluded (Questions) Excluded (Expired) Exc…" at bounding box center [267, 141] width 46 height 9
select select ""applied""
click at [244, 137] on select "Choose an option... Pending Applied Excluded (Questions) Excluded (Expired) Exc…" at bounding box center [267, 141] width 46 height 9
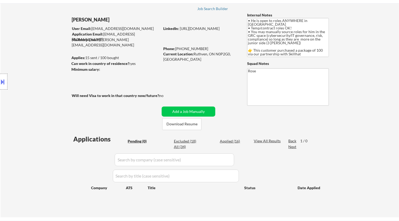
scroll to position [0, 0]
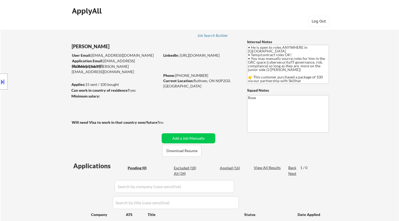
click at [226, 168] on div "Applied (16)" at bounding box center [233, 167] width 27 height 5
select select ""applied""
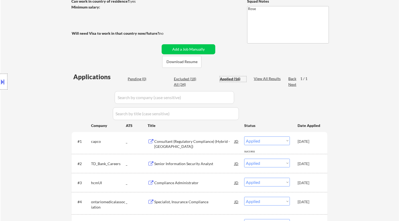
scroll to position [89, 0]
click at [139, 78] on div "Pending (0)" at bounding box center [141, 79] width 27 height 5
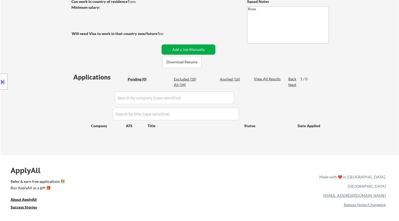
click at [194, 48] on button "Add a Job Manually" at bounding box center [188, 50] width 54 height 10
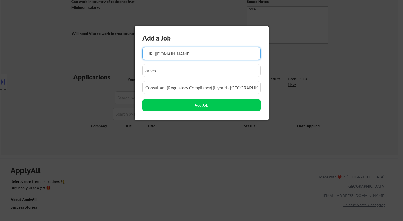
drag, startPoint x: 192, startPoint y: 45, endPoint x: 185, endPoint y: 47, distance: 7.7
click at [185, 47] on input "input" at bounding box center [201, 53] width 118 height 13
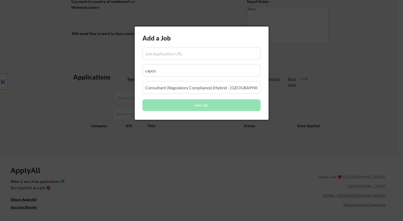
click at [173, 55] on input "input" at bounding box center [201, 53] width 118 height 13
paste input "https://apply.workable.com/aviso/j/8AF1BB92D3/"
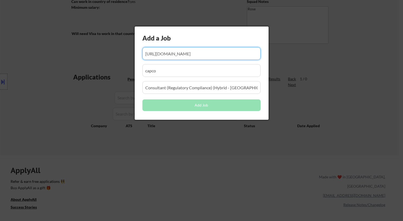
type input "https://apply.workable.com/aviso/j/8AF1BB92D3/"
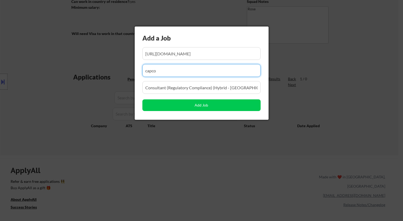
drag, startPoint x: 161, startPoint y: 69, endPoint x: 97, endPoint y: 73, distance: 64.3
click at [97, 73] on body "← Return to /applysquad Mailslurp Inbox Job Search Builder Ralph Obiri-Danso Us…" at bounding box center [201, 21] width 403 height 221
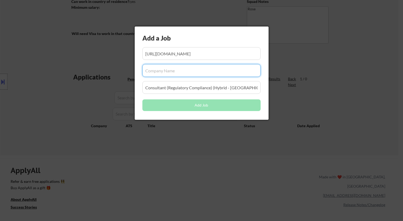
click at [169, 67] on input "input" at bounding box center [201, 70] width 118 height 13
paste input "aviso/"
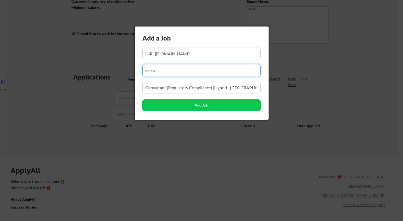
type input "aviso"
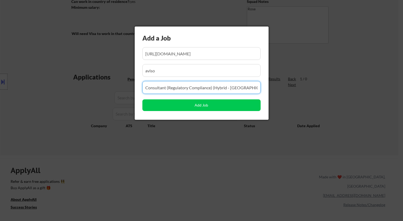
drag, startPoint x: 244, startPoint y: 86, endPoint x: 117, endPoint y: 81, distance: 127.3
click at [116, 81] on body "← Return to /applysquad Mailslurp Inbox Job Search Builder Ralph Obiri-Danso Us…" at bounding box center [201, 21] width 403 height 221
paste input "Compliance Officer"
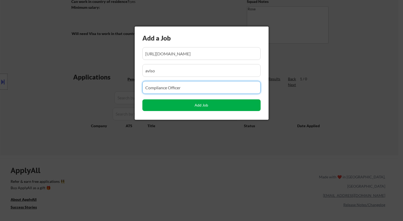
type input "Compliance Officer"
click at [207, 105] on button "Add Job" at bounding box center [201, 105] width 118 height 12
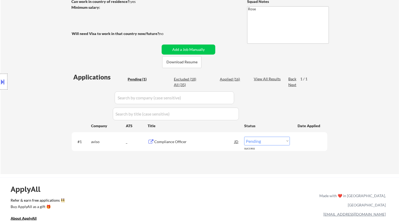
click at [272, 141] on select "Choose an option... Pending Applied Excluded (Questions) Excluded (Expired) Exc…" at bounding box center [267, 141] width 46 height 9
select select ""applied""
click at [244, 137] on select "Choose an option... Pending Applied Excluded (Questions) Excluded (Expired) Exc…" at bounding box center [267, 141] width 46 height 9
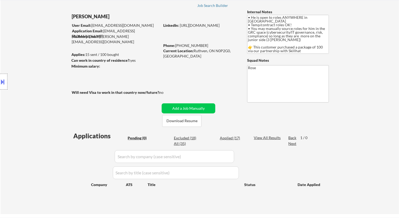
scroll to position [59, 0]
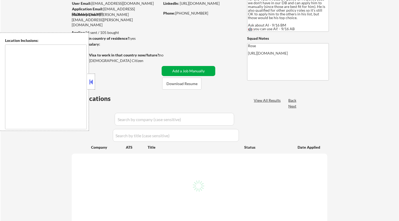
scroll to position [59, 0]
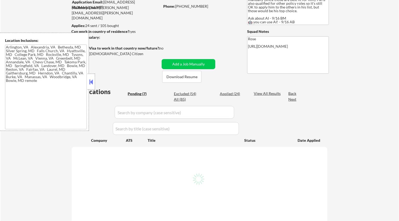
type textarea "[GEOGRAPHIC_DATA], [GEOGRAPHIC_DATA] [GEOGRAPHIC_DATA], [GEOGRAPHIC_DATA] [GEOG…"
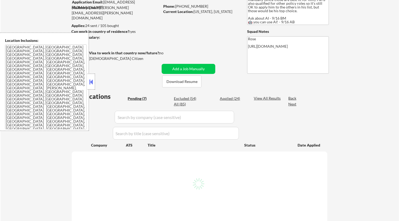
select select ""pending""
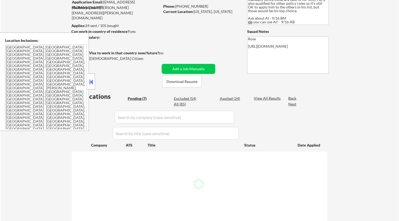
select select ""pending""
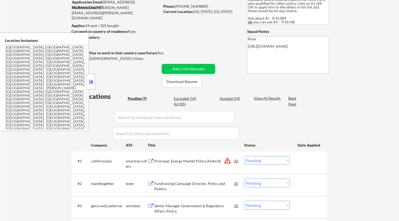
click at [92, 80] on button at bounding box center [91, 82] width 6 height 8
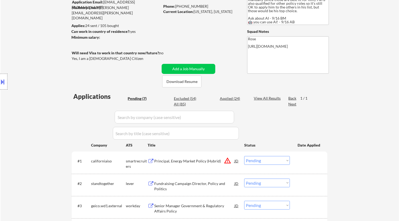
click at [182, 160] on div "Principal, Energy Market Policy (Hybrid)" at bounding box center [194, 161] width 80 height 5
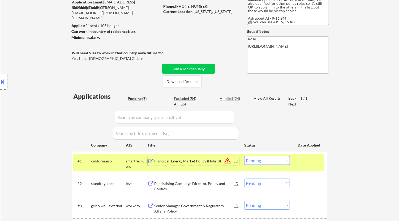
click at [270, 162] on select "Choose an option... Pending Applied Excluded (Questions) Excluded (Expired) Exc…" at bounding box center [267, 160] width 46 height 9
click at [244, 156] on select "Choose an option... Pending Applied Excluded (Questions) Excluded (Expired) Exc…" at bounding box center [267, 160] width 46 height 9
select select ""pending""
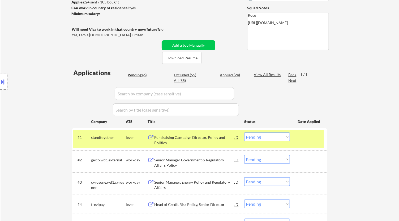
scroll to position [88, 0]
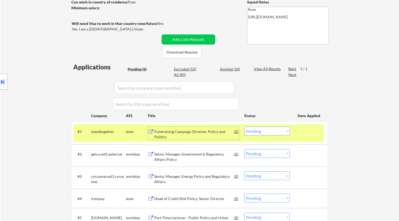
click at [209, 133] on div "Fundraising Campaign Director, Policy and Politics" at bounding box center [194, 134] width 80 height 10
